Goal: Information Seeking & Learning: Learn about a topic

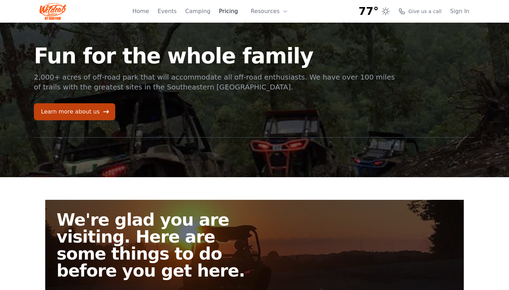
click at [237, 15] on link "Pricing" at bounding box center [228, 11] width 19 height 8
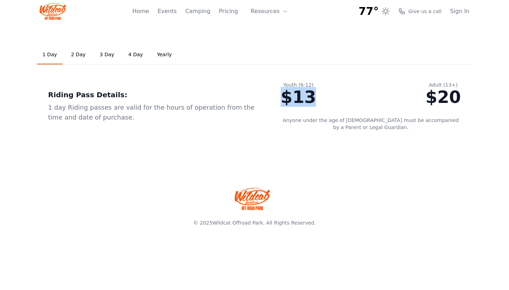
drag, startPoint x: 300, startPoint y: 96, endPoint x: 357, endPoint y: 95, distance: 57.7
click at [359, 95] on div "Youth (6-12) $13 Adult (13+) $20" at bounding box center [371, 96] width 180 height 30
click at [298, 101] on div "$13" at bounding box center [298, 96] width 35 height 17
drag, startPoint x: 298, startPoint y: 100, endPoint x: 331, endPoint y: 96, distance: 32.8
click at [331, 96] on div "Youth (6-12) $13 Adult (13+) $20" at bounding box center [371, 96] width 180 height 30
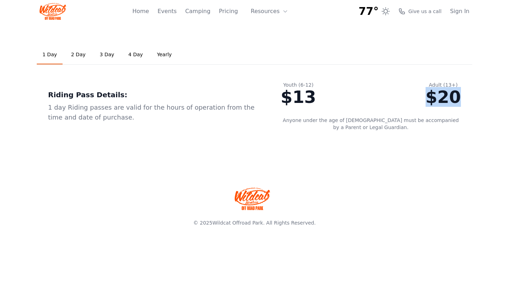
drag, startPoint x: 432, startPoint y: 91, endPoint x: 468, endPoint y: 92, distance: 35.7
click at [468, 92] on div "Youth (6-12) $13 Adult (13+) $20 Anyone under the age of [DEMOGRAPHIC_DATA] mus…" at bounding box center [370, 106] width 203 height 72
click at [258, 9] on button "Resources" at bounding box center [270, 11] width 46 height 14
click at [207, 11] on link "Camping" at bounding box center [197, 11] width 25 height 8
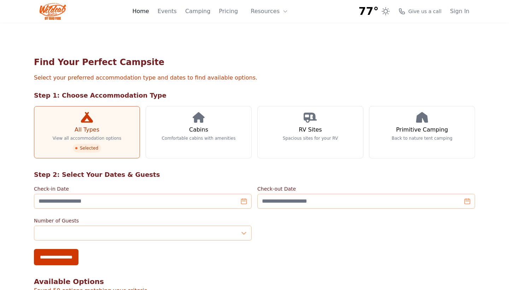
click at [149, 14] on link "Home" at bounding box center [140, 11] width 17 height 8
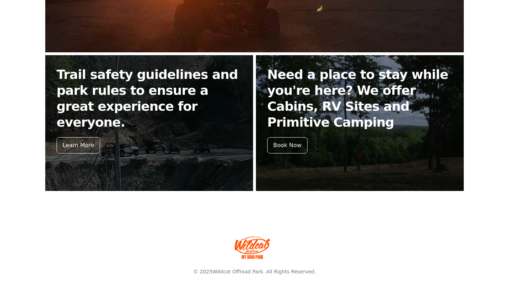
scroll to position [283, 0]
